Goal: Transaction & Acquisition: Subscribe to service/newsletter

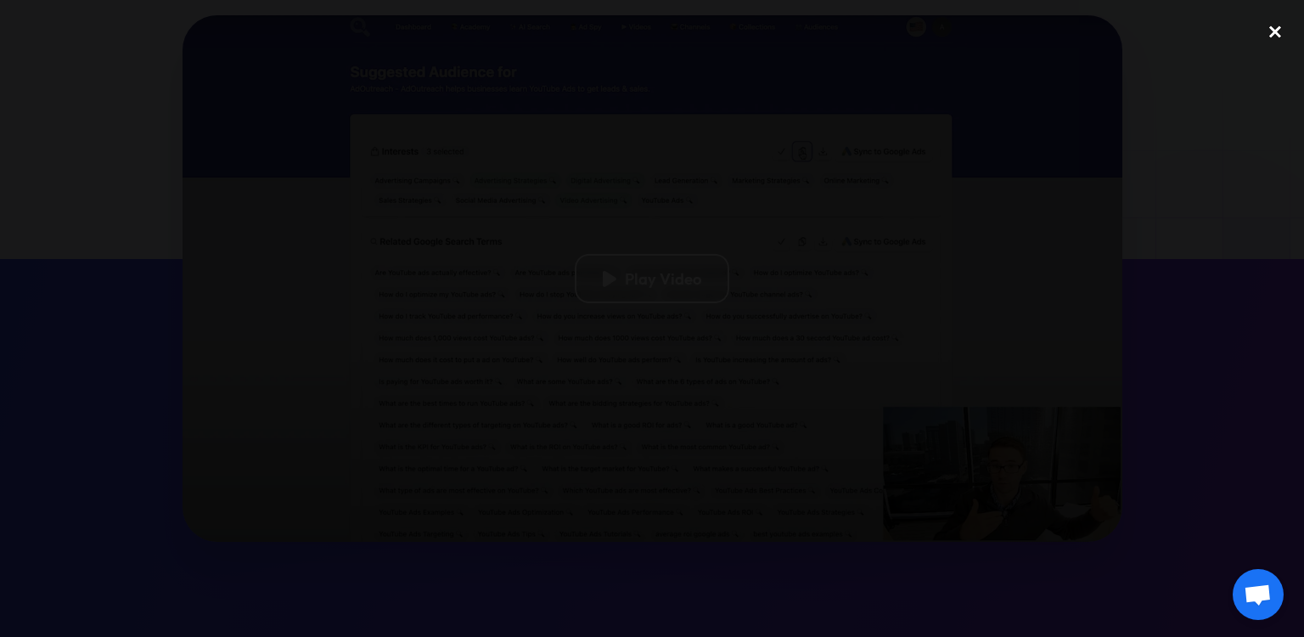
click at [1271, 35] on div "close lightbox" at bounding box center [1275, 31] width 58 height 37
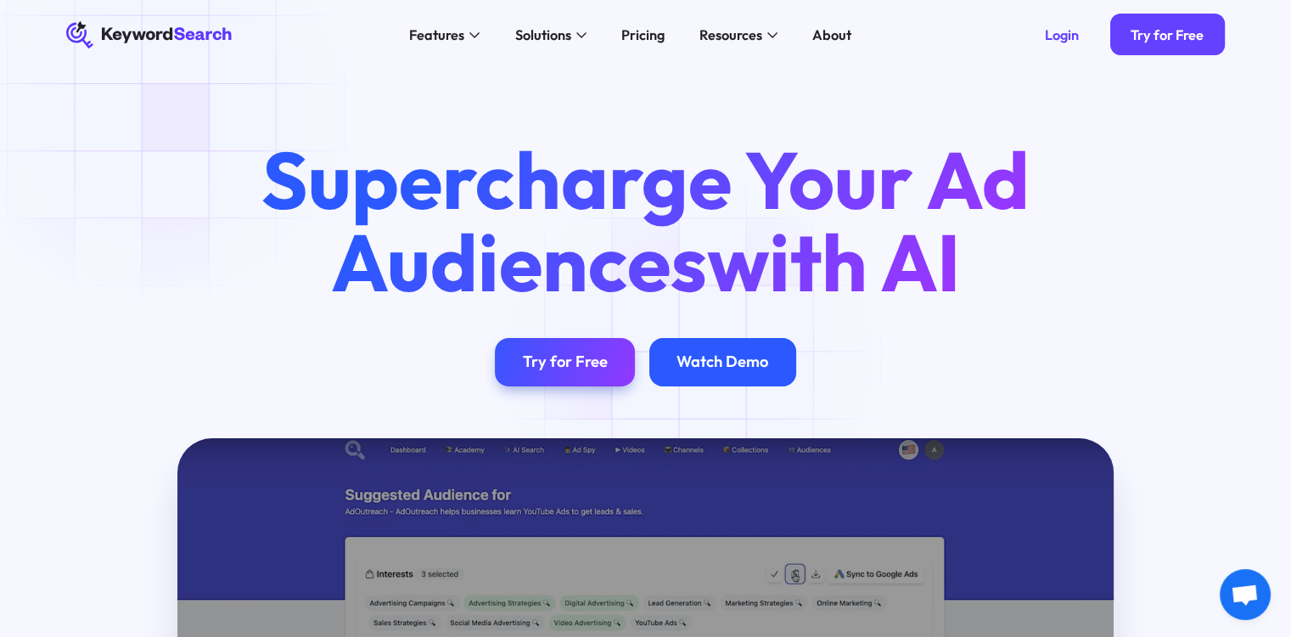
click at [696, 361] on div "Watch Demo" at bounding box center [723, 362] width 92 height 20
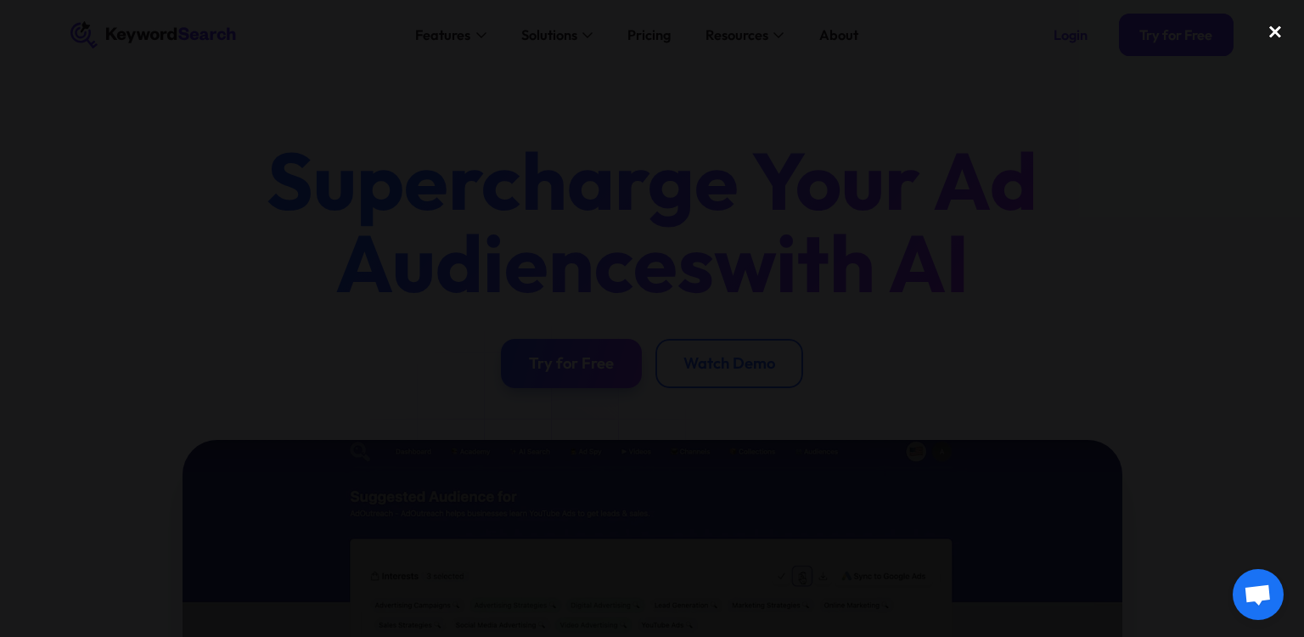
click at [1267, 26] on div "close lightbox" at bounding box center [1275, 31] width 58 height 37
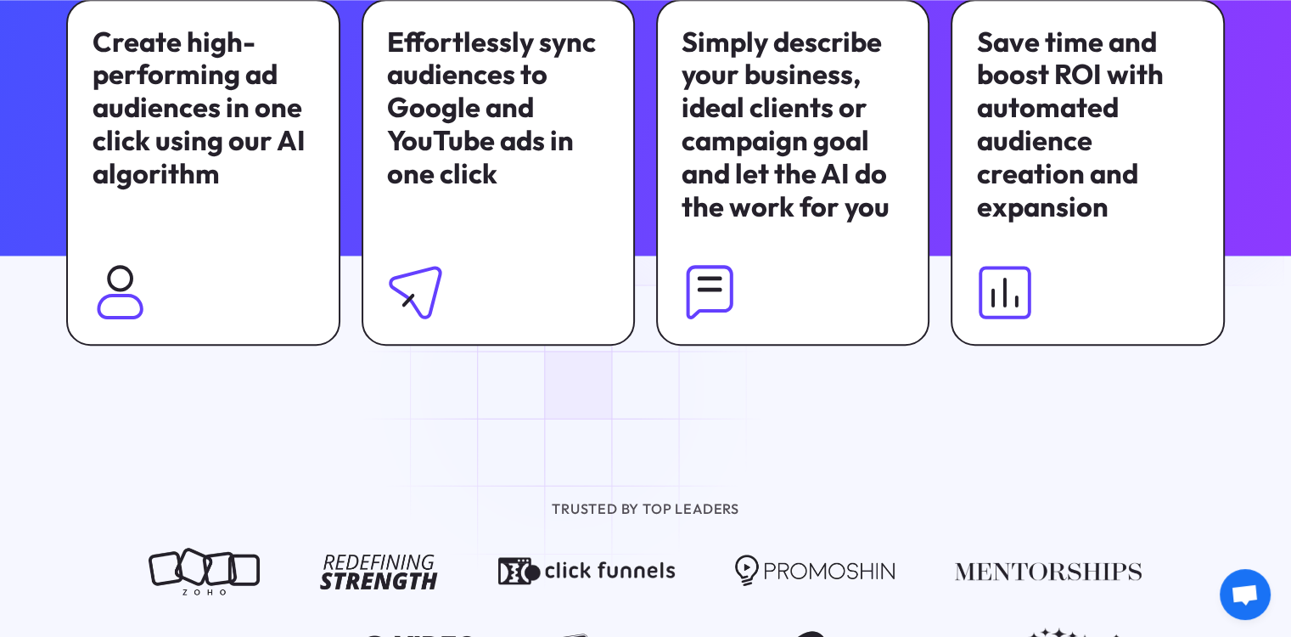
scroll to position [1273, 0]
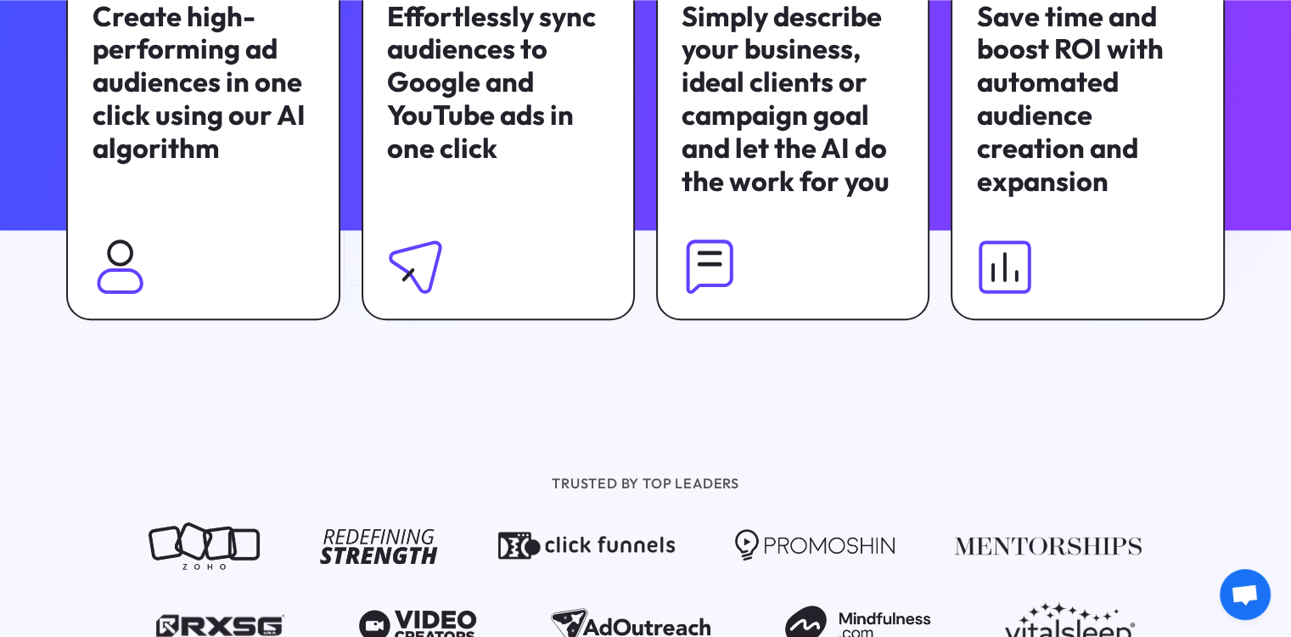
click at [431, 143] on div "Effortlessly sync audiences to Google and YouTube ads in one click" at bounding box center [498, 82] width 222 height 165
click at [203, 147] on div "Create high-performing ad audiences in one click using our AI algorithm" at bounding box center [204, 82] width 222 height 165
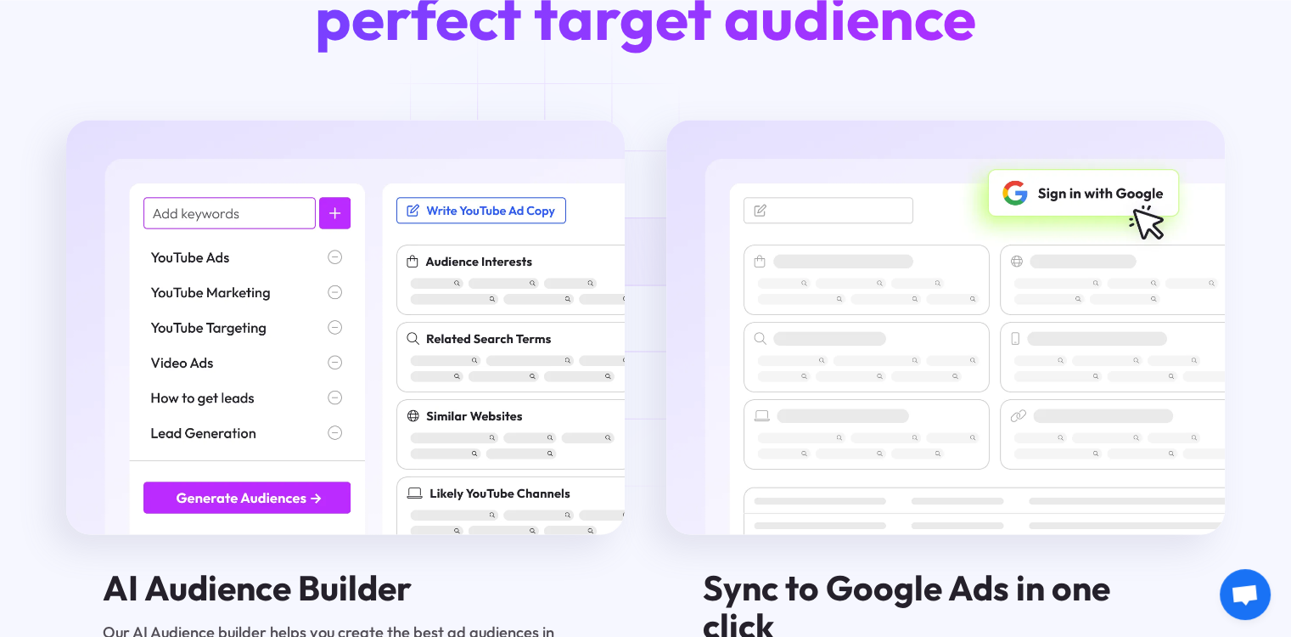
scroll to position [2292, 0]
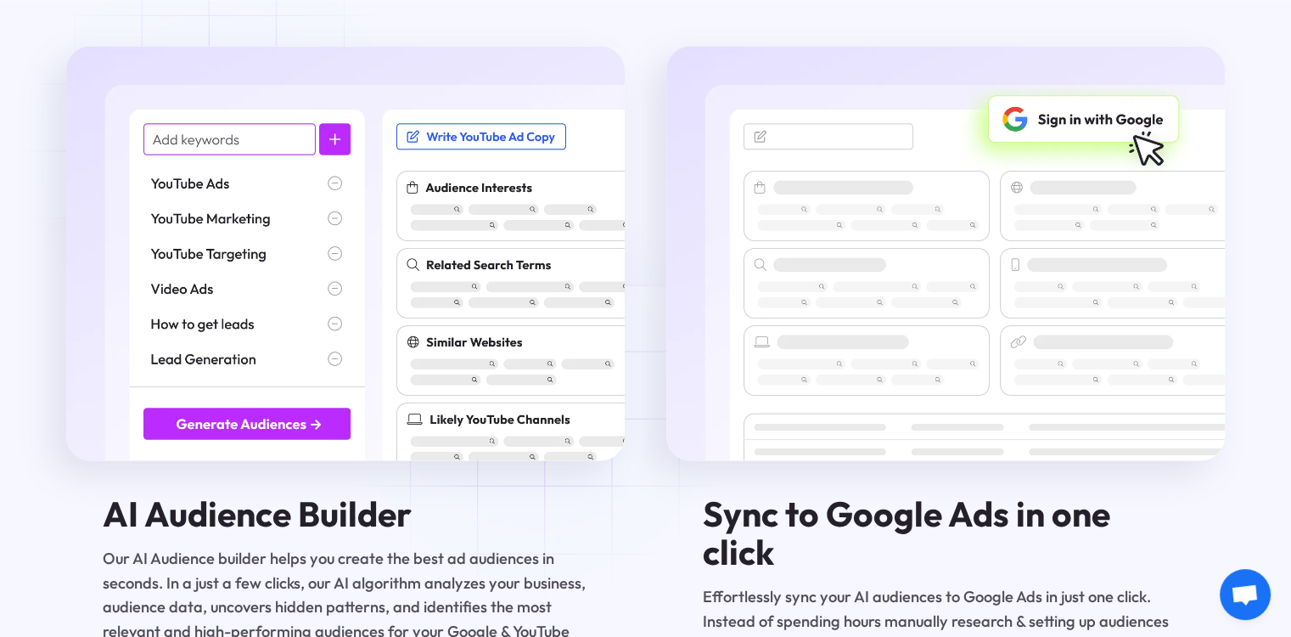
click at [223, 145] on img at bounding box center [345, 253] width 559 height 414
click at [302, 147] on img at bounding box center [345, 253] width 559 height 414
click at [346, 147] on img at bounding box center [345, 253] width 559 height 414
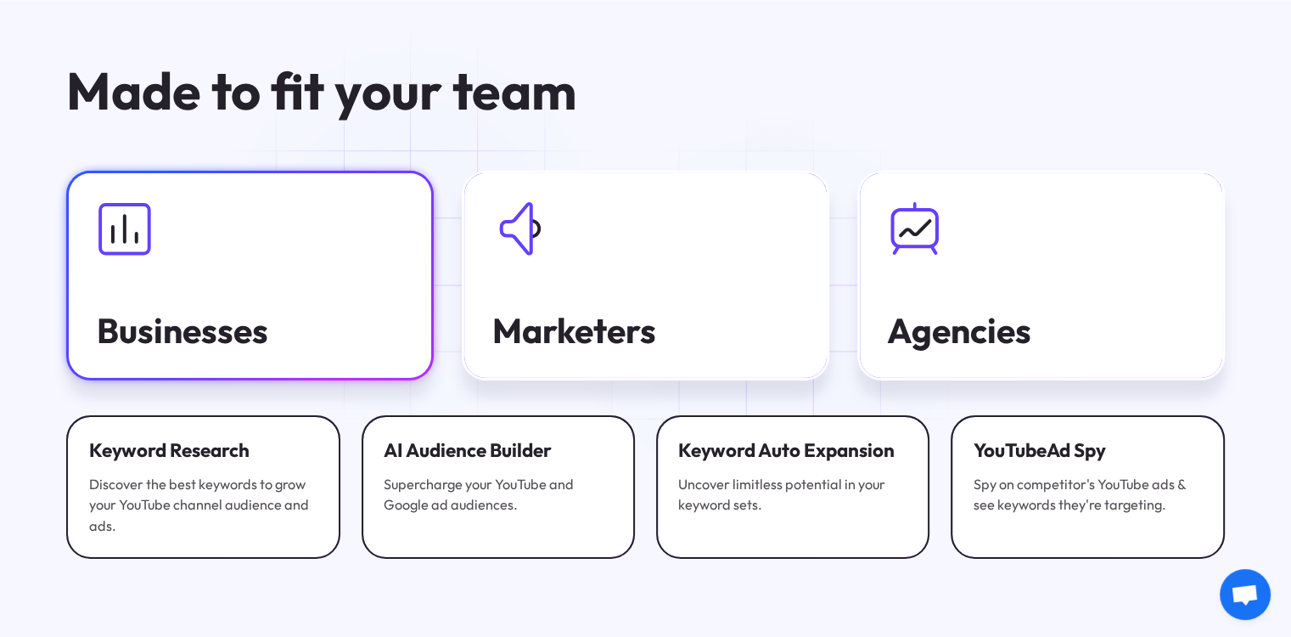
scroll to position [5433, 0]
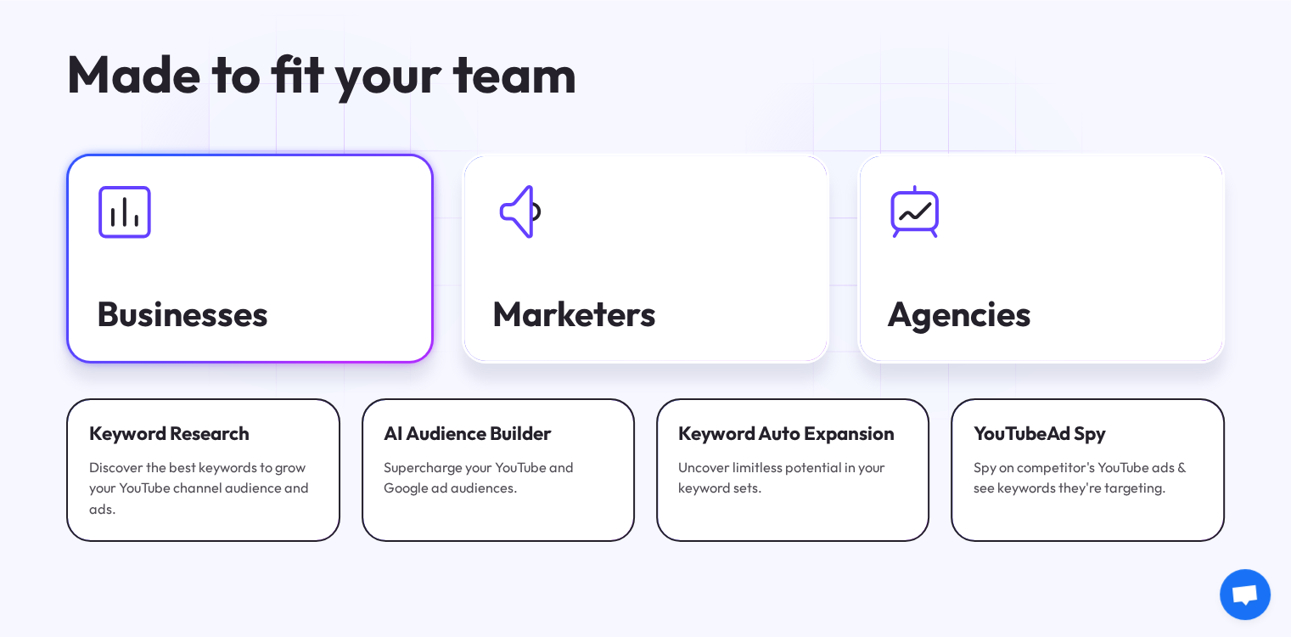
click at [312, 211] on div at bounding box center [250, 211] width 307 height 55
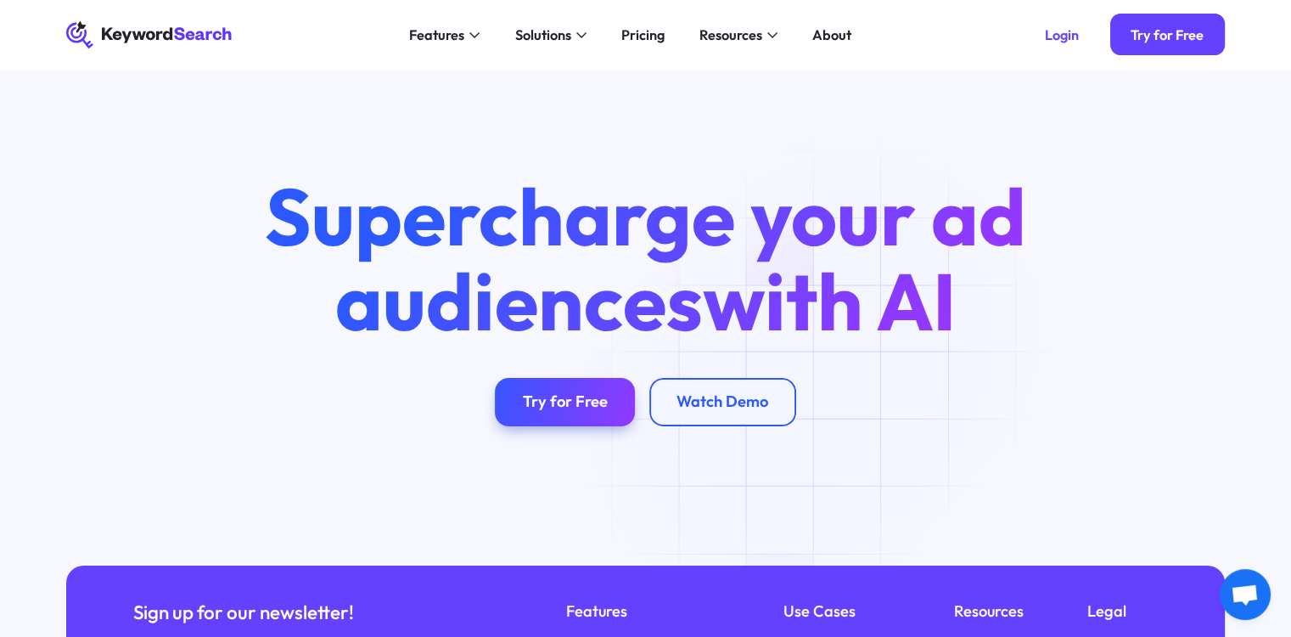
scroll to position [5925, 0]
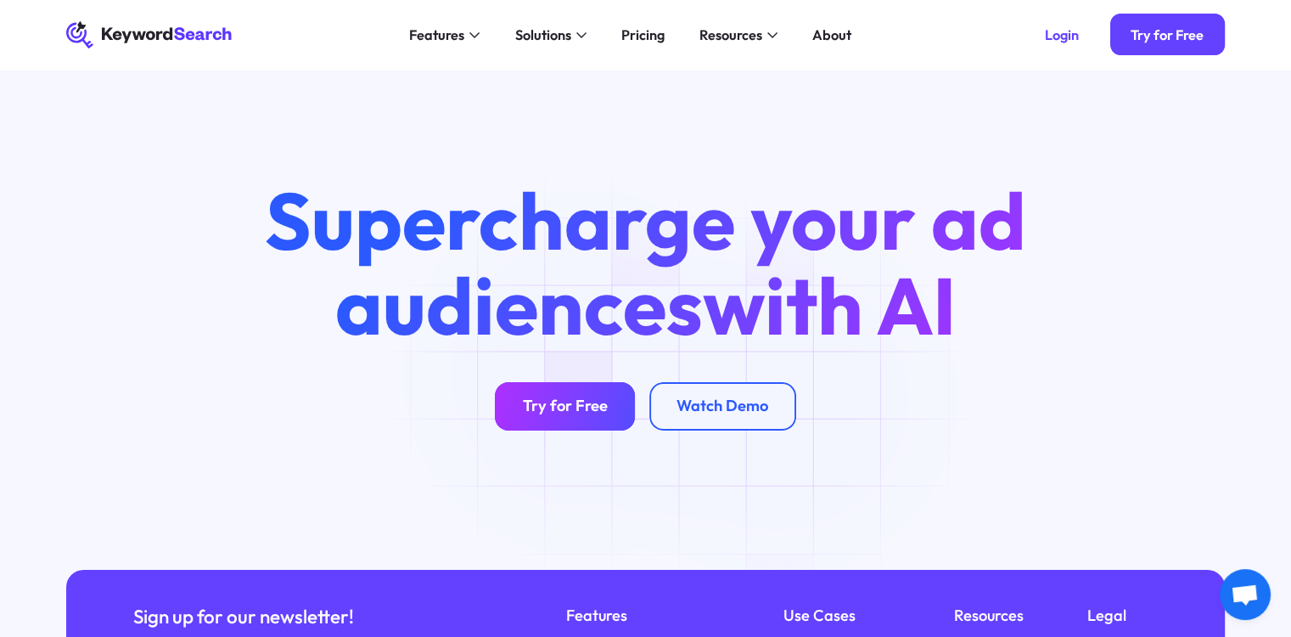
click at [591, 382] on link "Try for Free" at bounding box center [565, 406] width 140 height 48
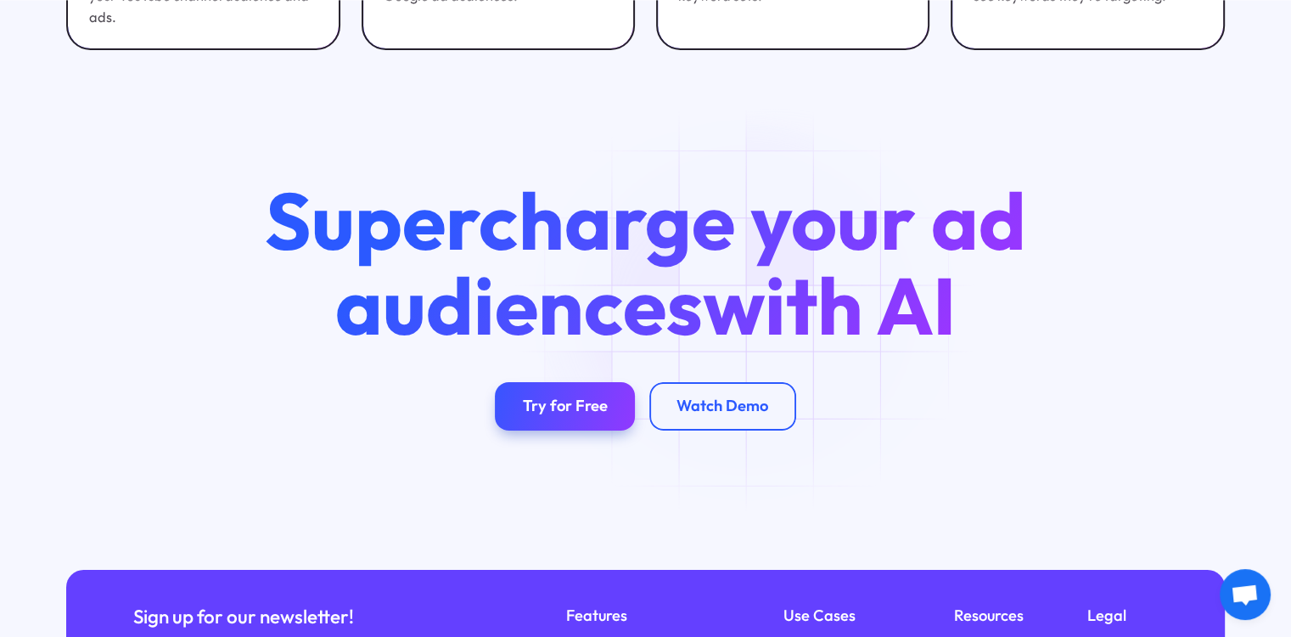
scroll to position [6180, 0]
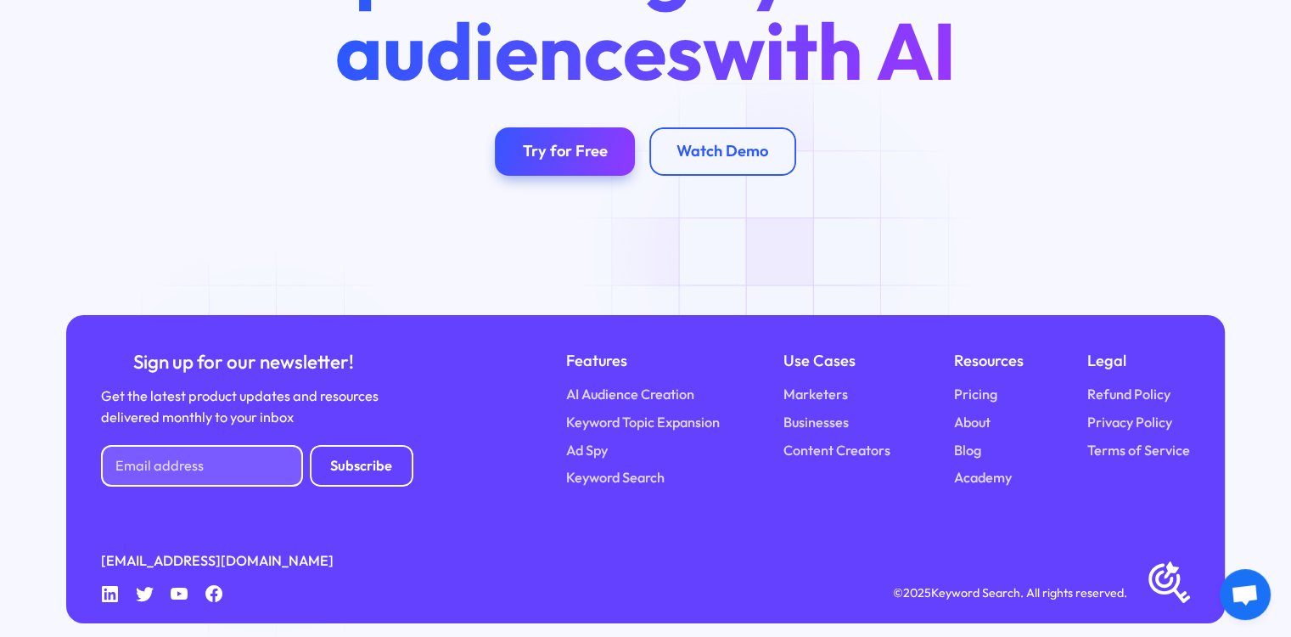
click at [272, 449] on input "Newsletter Form" at bounding box center [201, 466] width 201 height 42
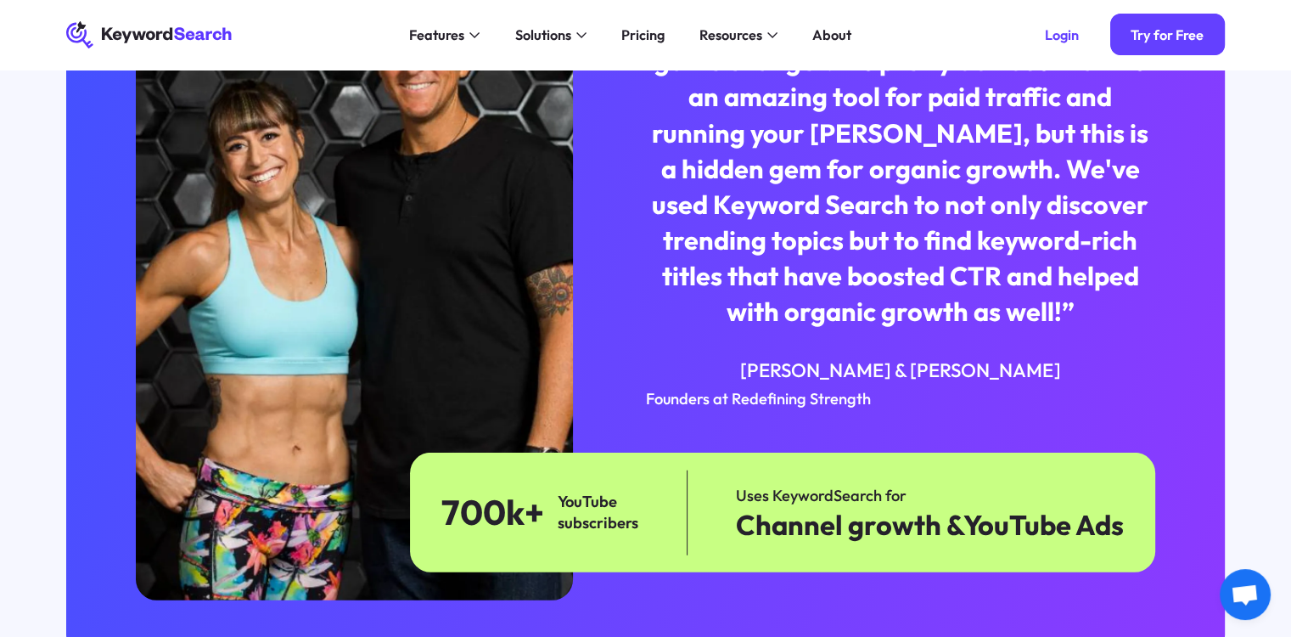
scroll to position [4142, 0]
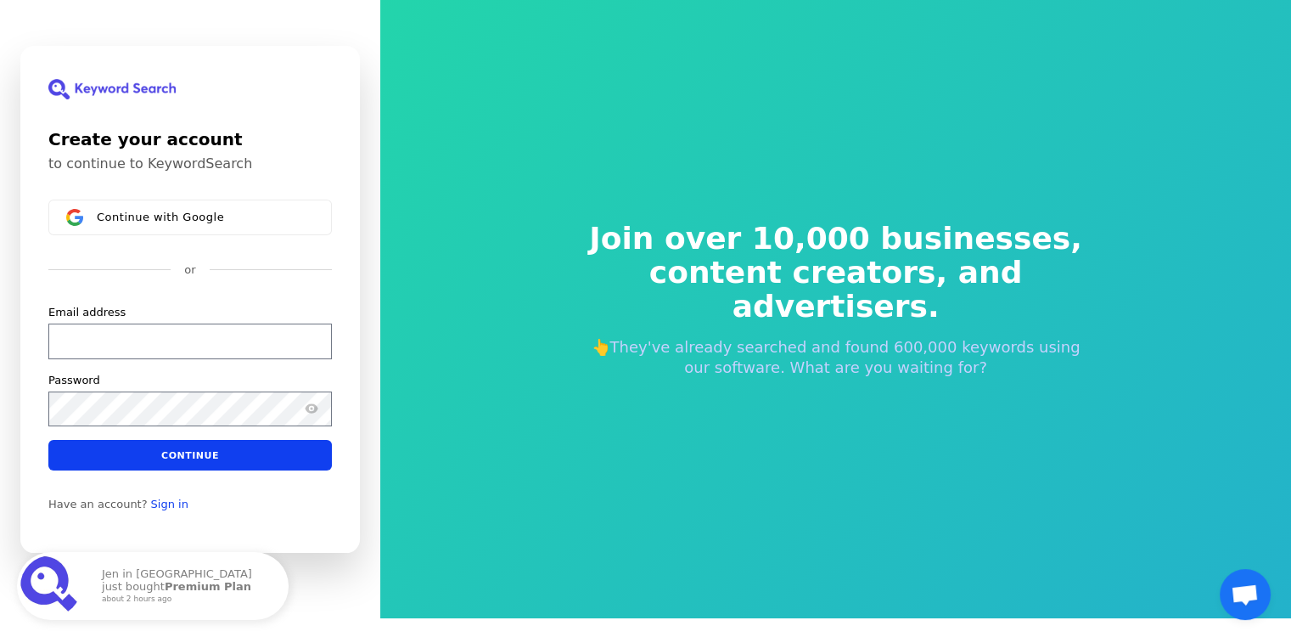
scroll to position [20, 0]
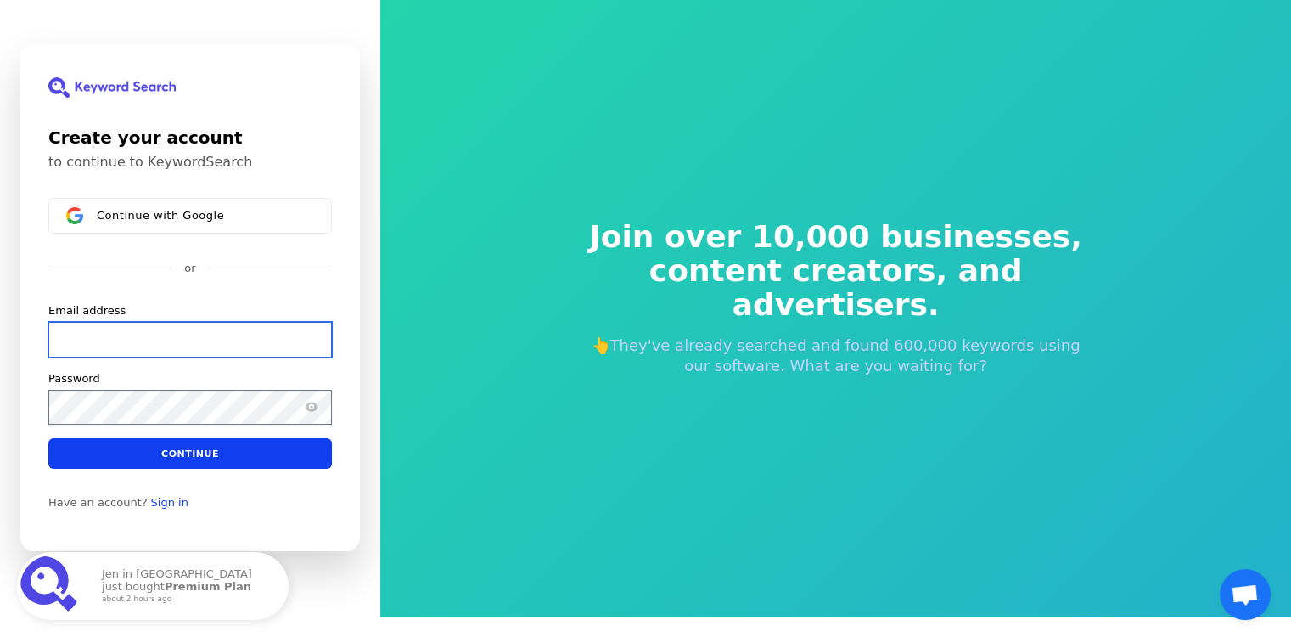
click at [233, 327] on input "Email address" at bounding box center [190, 340] width 284 height 36
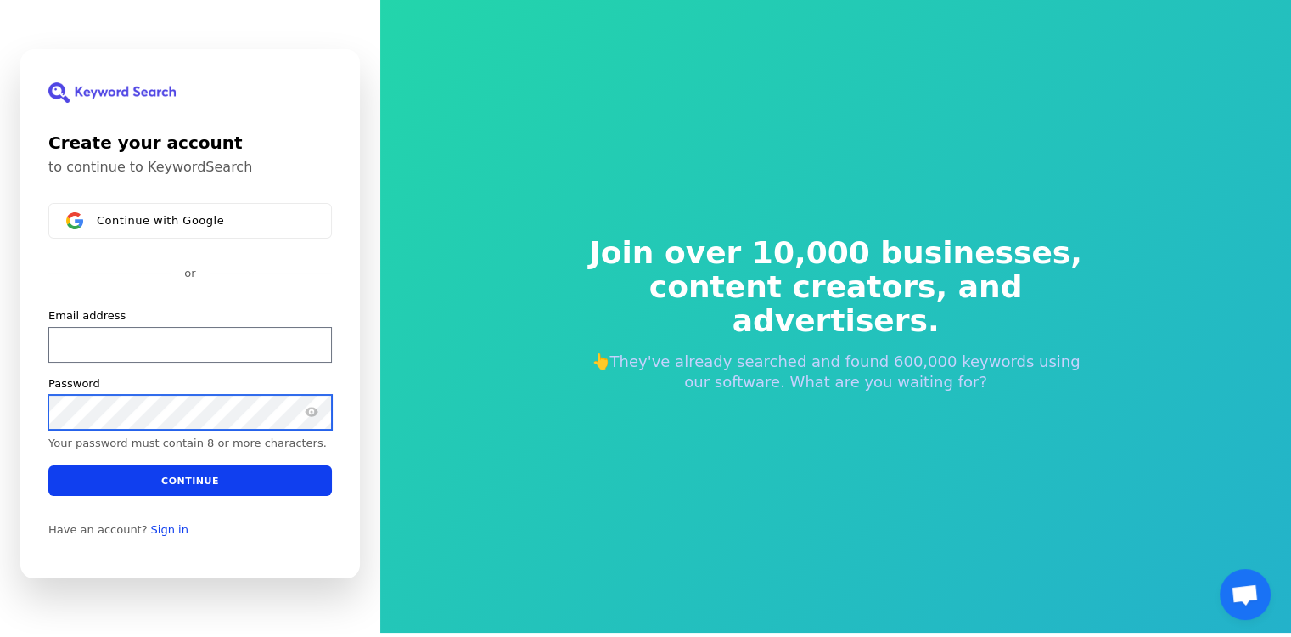
scroll to position [0, 0]
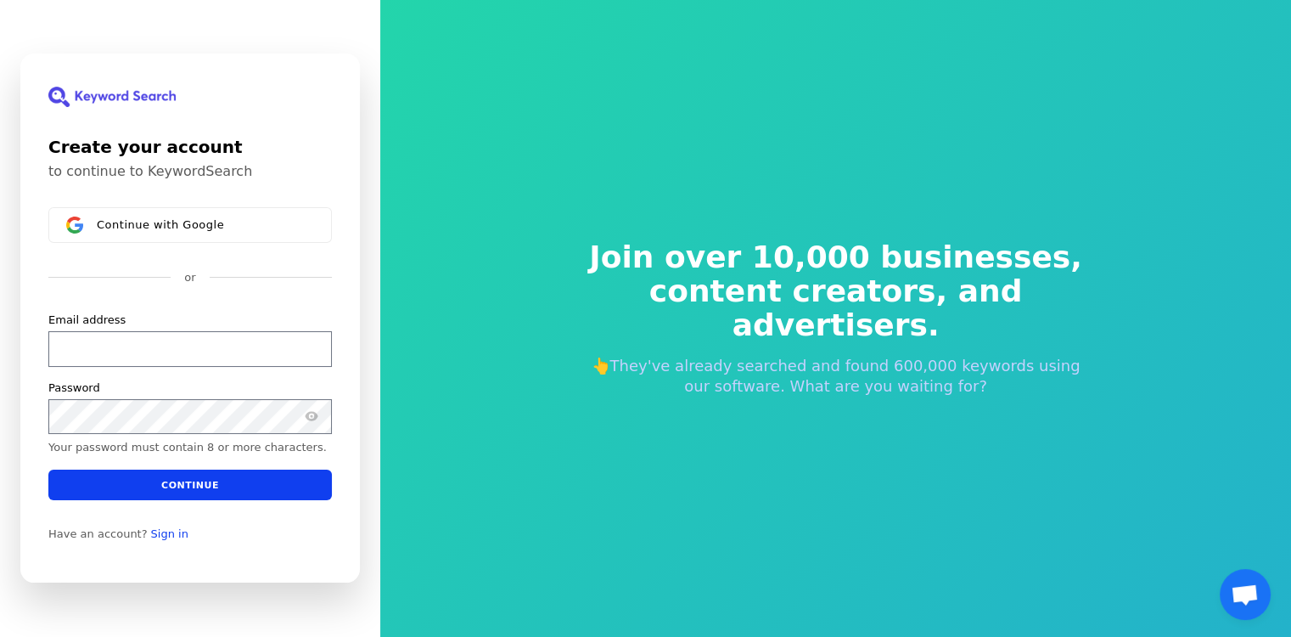
drag, startPoint x: 1250, startPoint y: 54, endPoint x: 1002, endPoint y: 143, distance: 263.2
click at [1247, 55] on div "Join over 10,000 businesses, content creators, and advertisers. 👆They've alread…" at bounding box center [835, 318] width 911 height 637
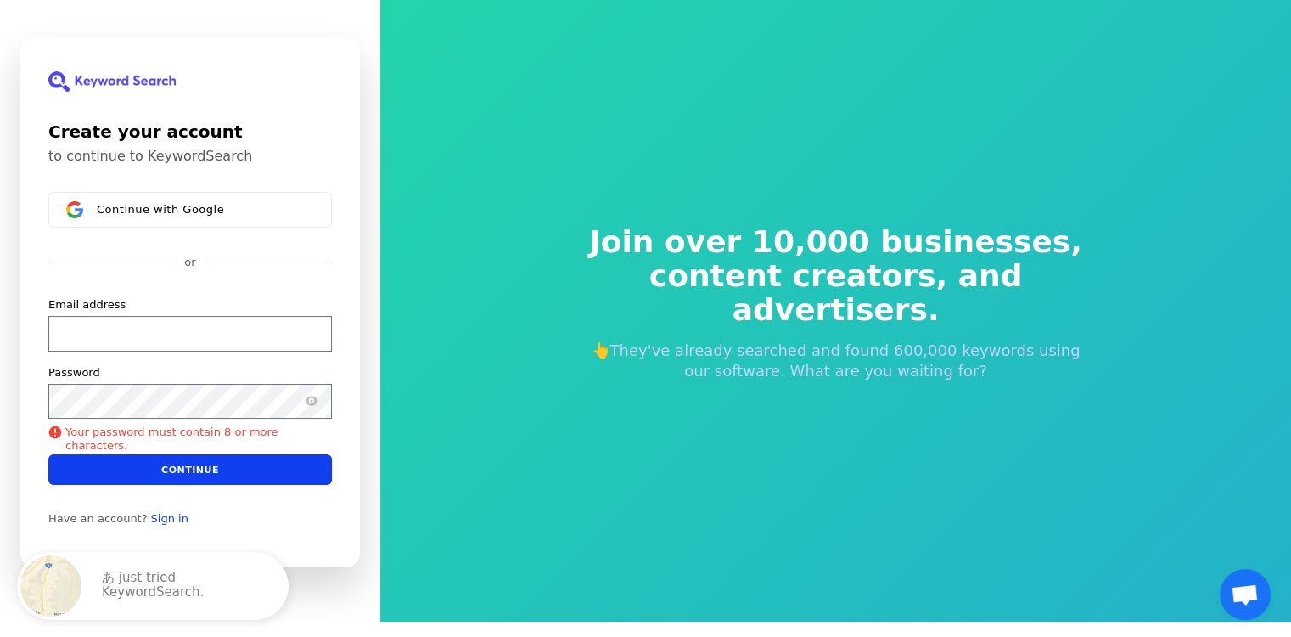
scroll to position [20, 0]
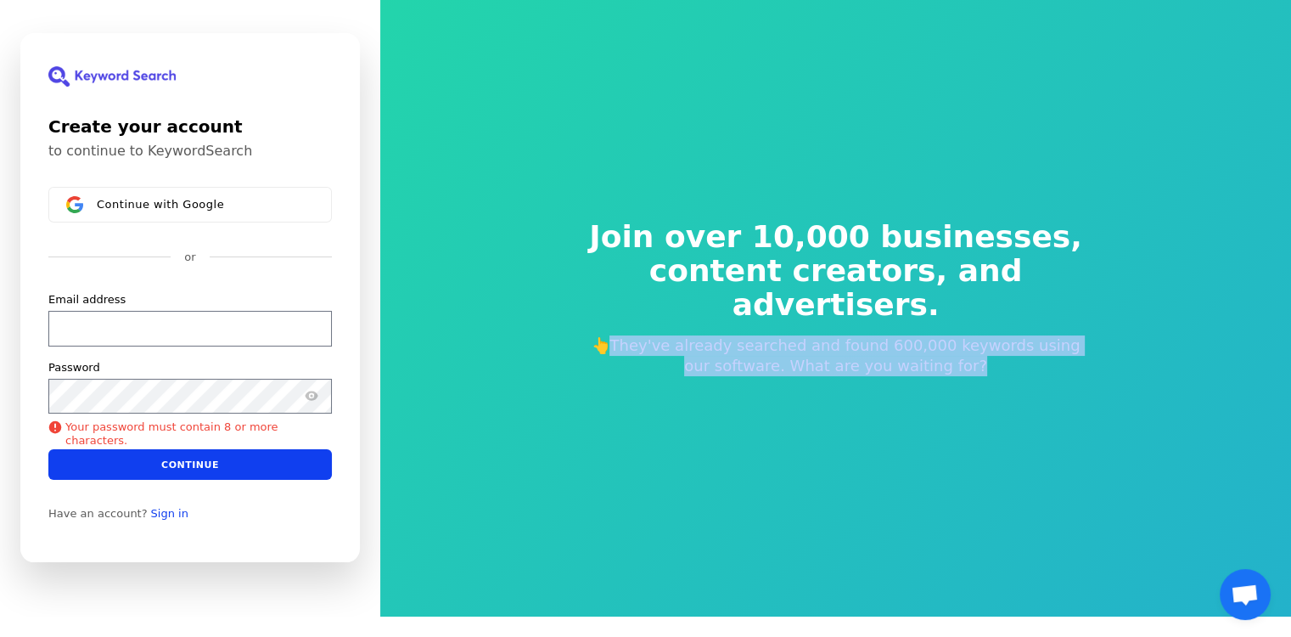
drag, startPoint x: 621, startPoint y: 328, endPoint x: 1092, endPoint y: 378, distance: 473.0
click at [1092, 378] on div "Join over 10,000 businesses, content creators, and advertisers. 👆They've alread…" at bounding box center [836, 298] width 571 height 292
click at [832, 458] on div "Join over 10,000 businesses, content creators, and advertisers. 👆They've alread…" at bounding box center [835, 298] width 911 height 637
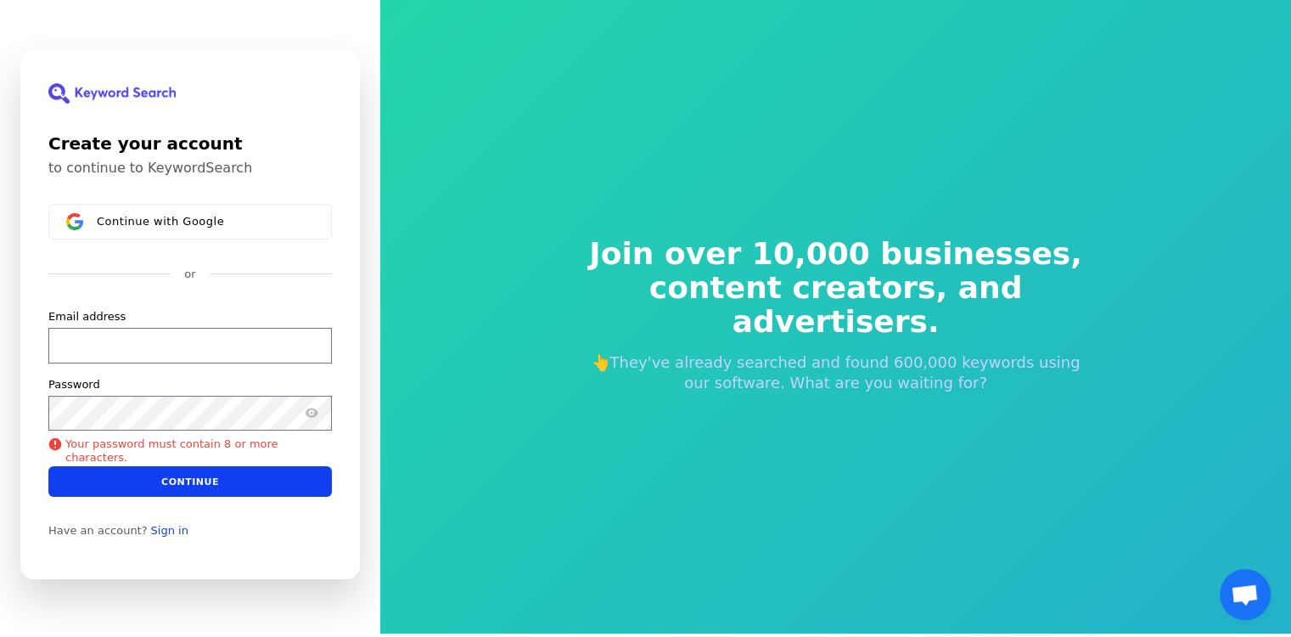
scroll to position [0, 0]
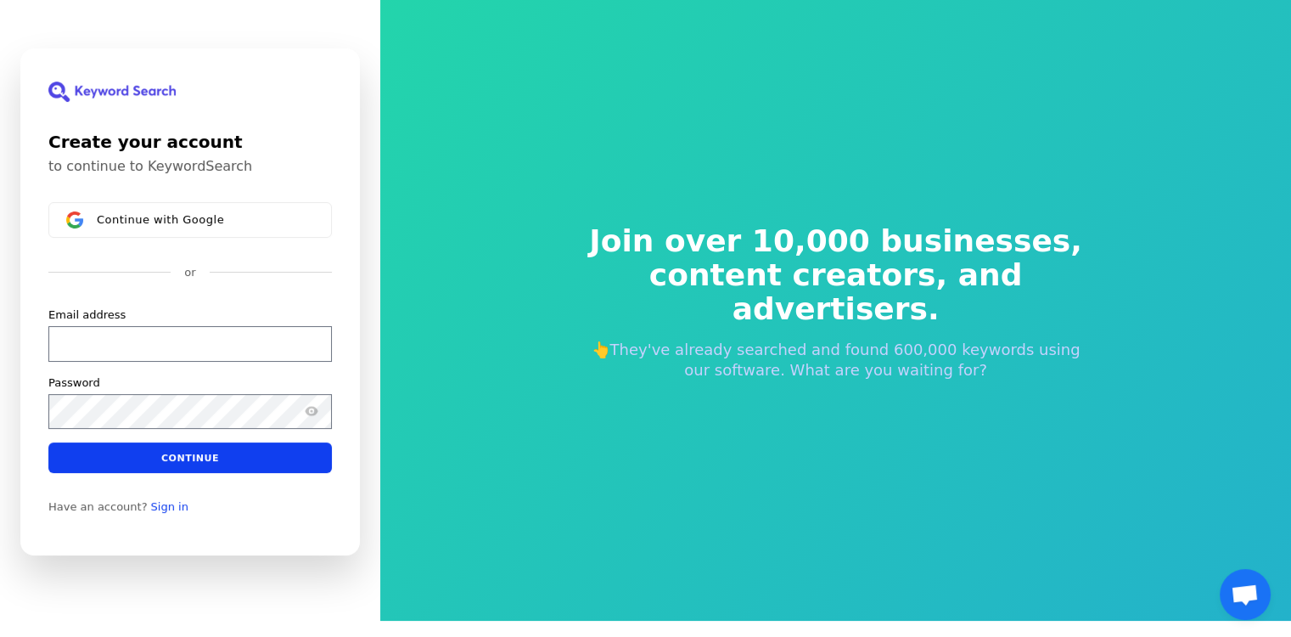
scroll to position [20, 0]
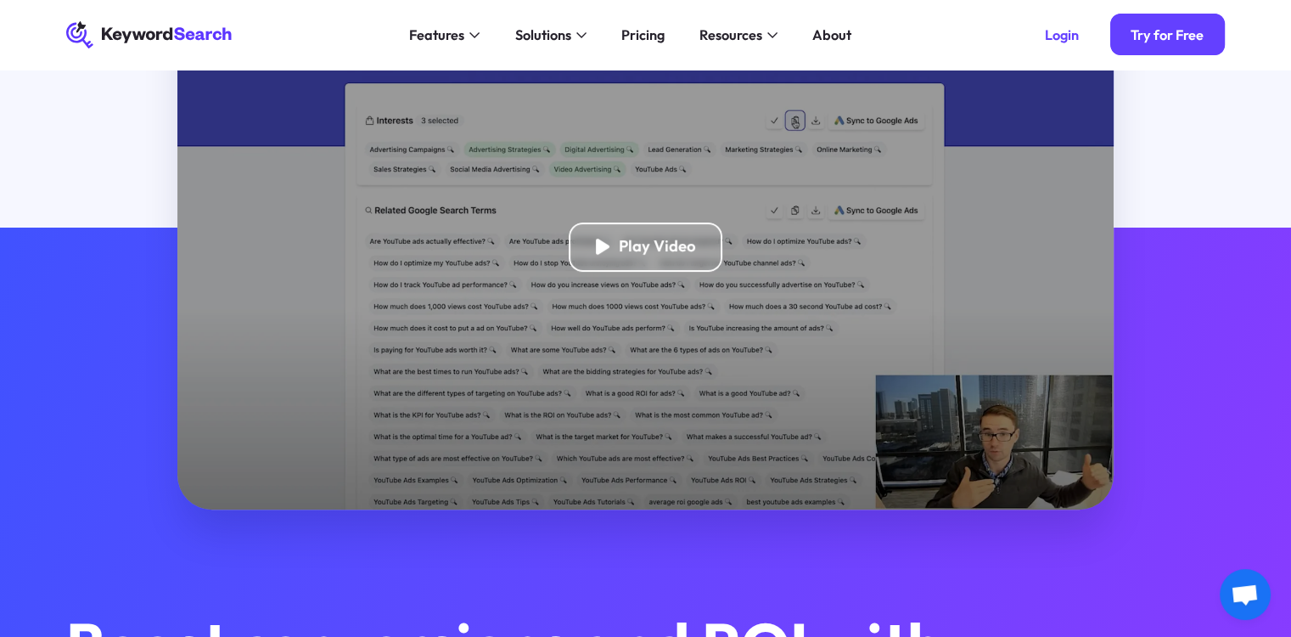
scroll to position [237, 0]
